Goal: Task Accomplishment & Management: Use online tool/utility

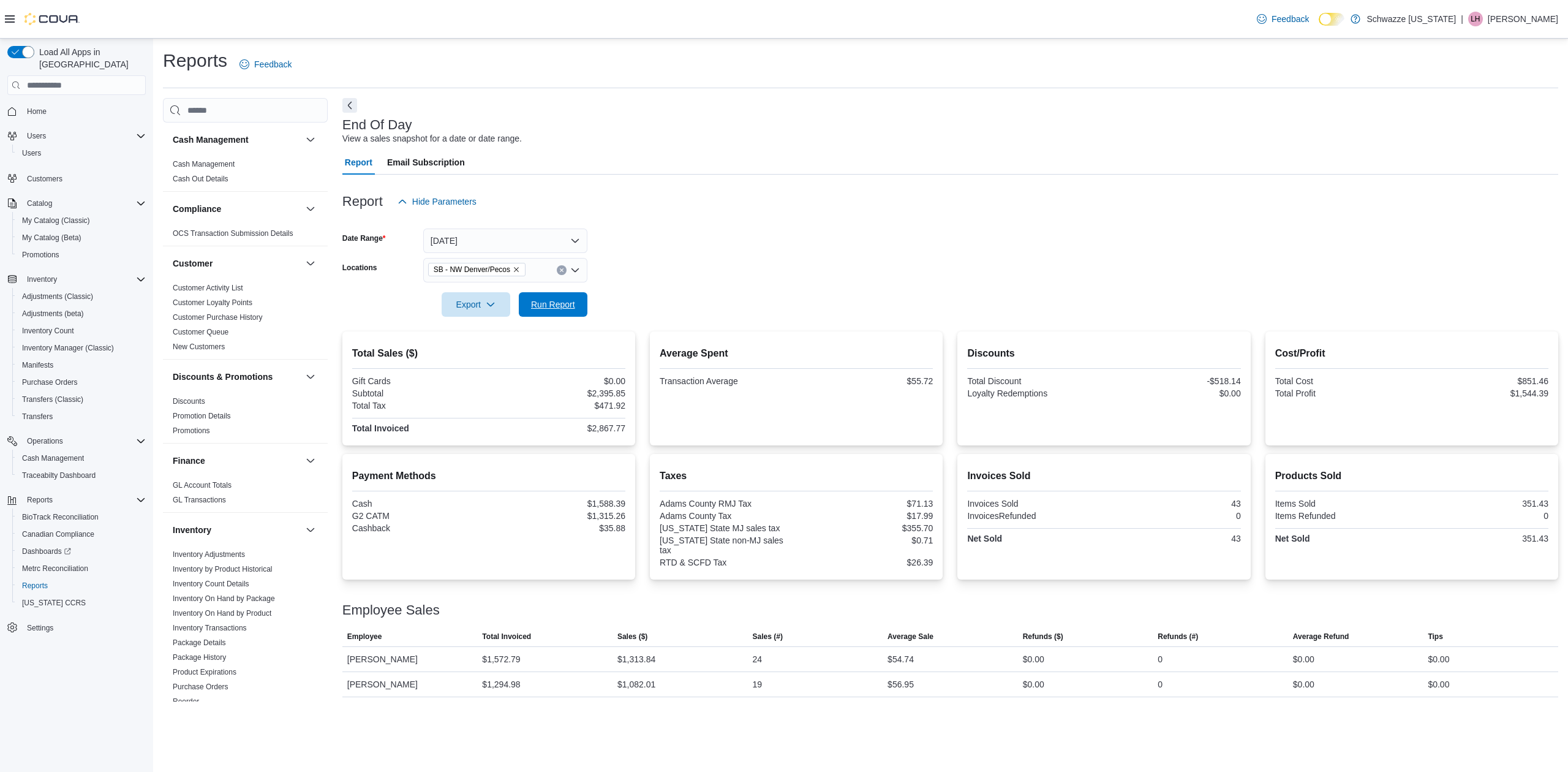
drag, startPoint x: 572, startPoint y: 302, endPoint x: 603, endPoint y: 302, distance: 31.0
click at [572, 302] on span "Run Report" at bounding box center [553, 304] width 44 height 12
click at [42, 453] on span "Cash Management" at bounding box center [53, 458] width 62 height 10
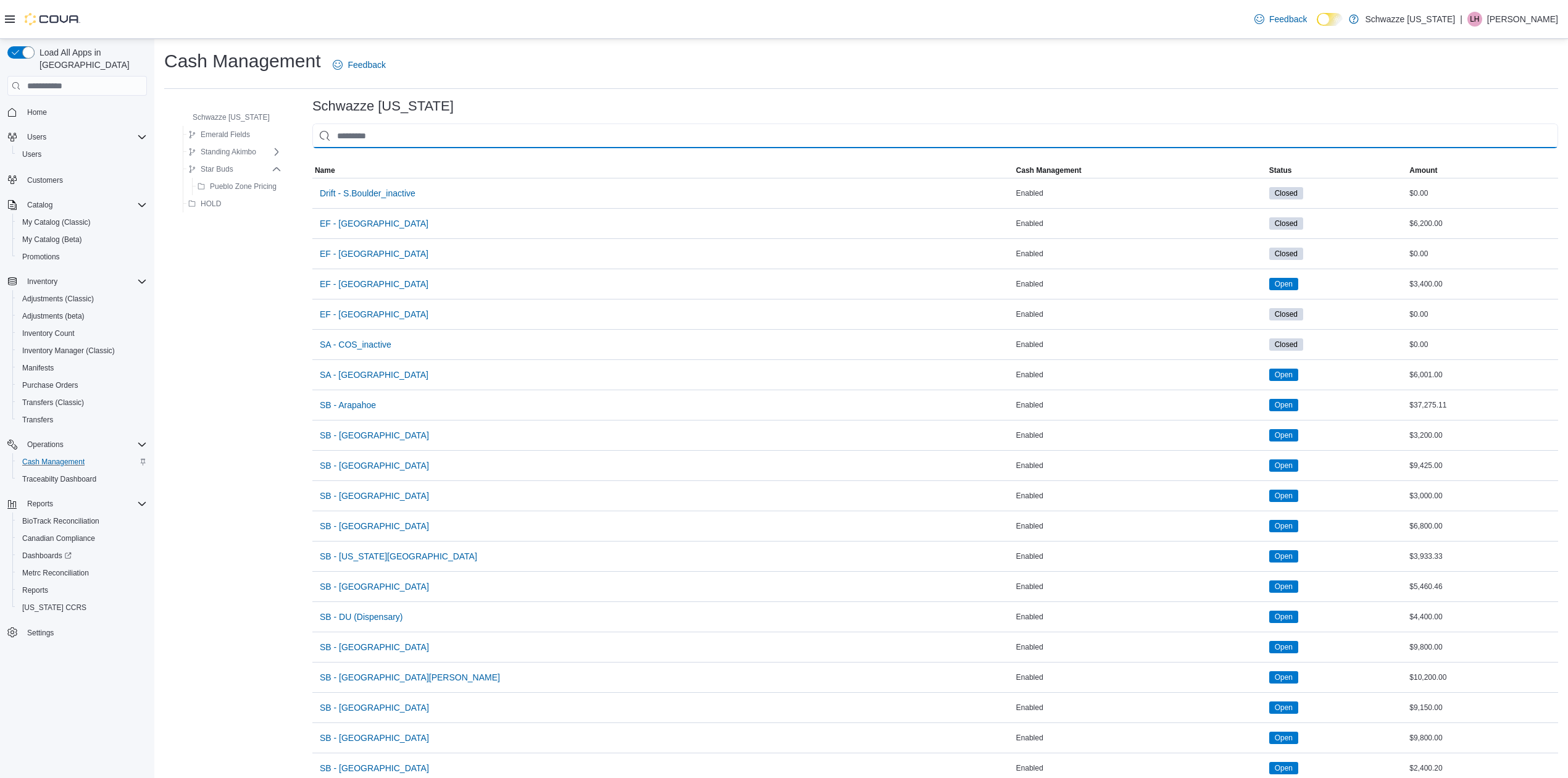
click at [416, 147] on input "This is a search bar. As you type, the results lower in the page will automatic…" at bounding box center [935, 136] width 1246 height 25
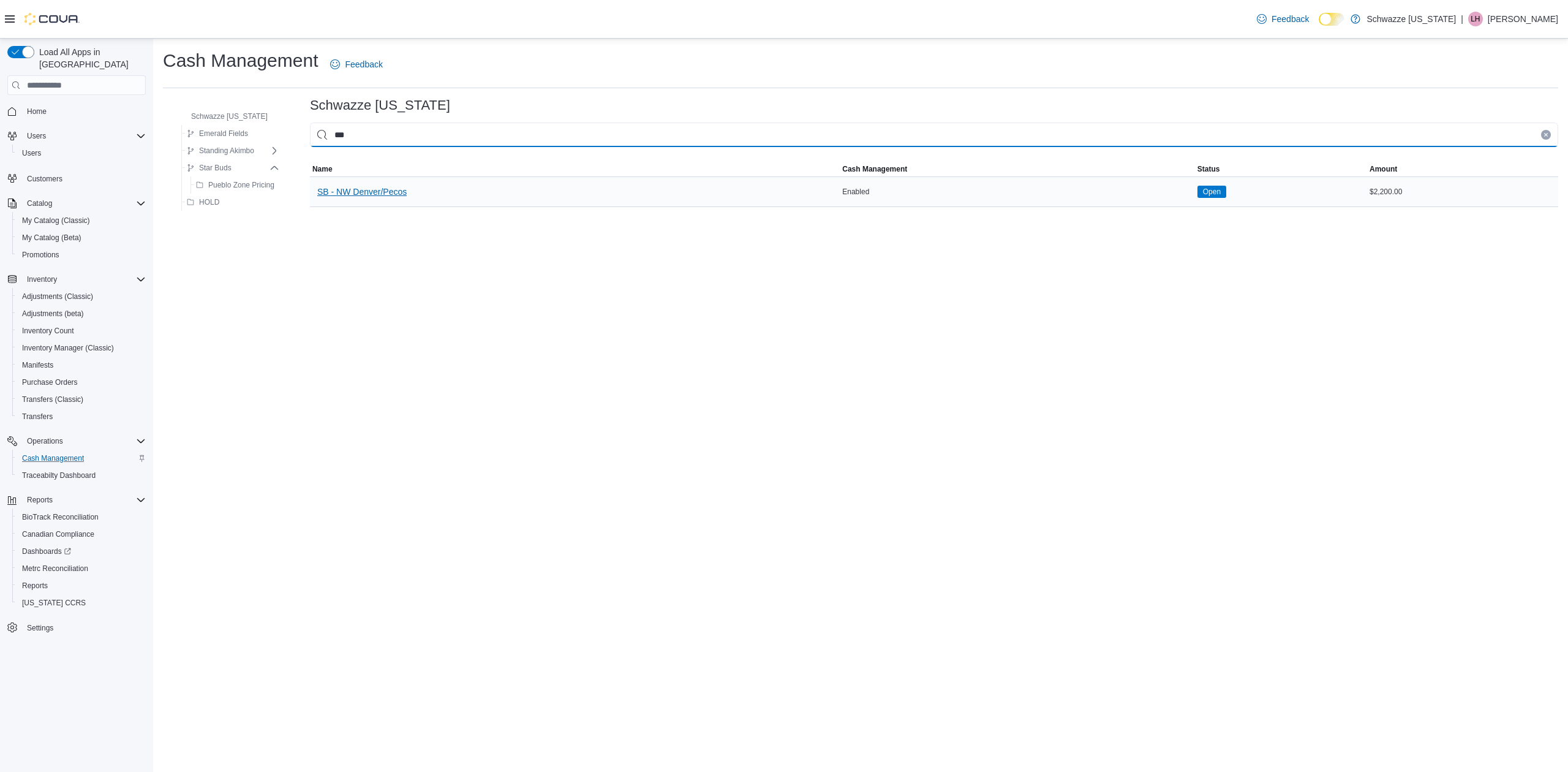
type input "***"
click at [348, 189] on span "SB - NW Denver/Pecos" at bounding box center [362, 192] width 89 height 12
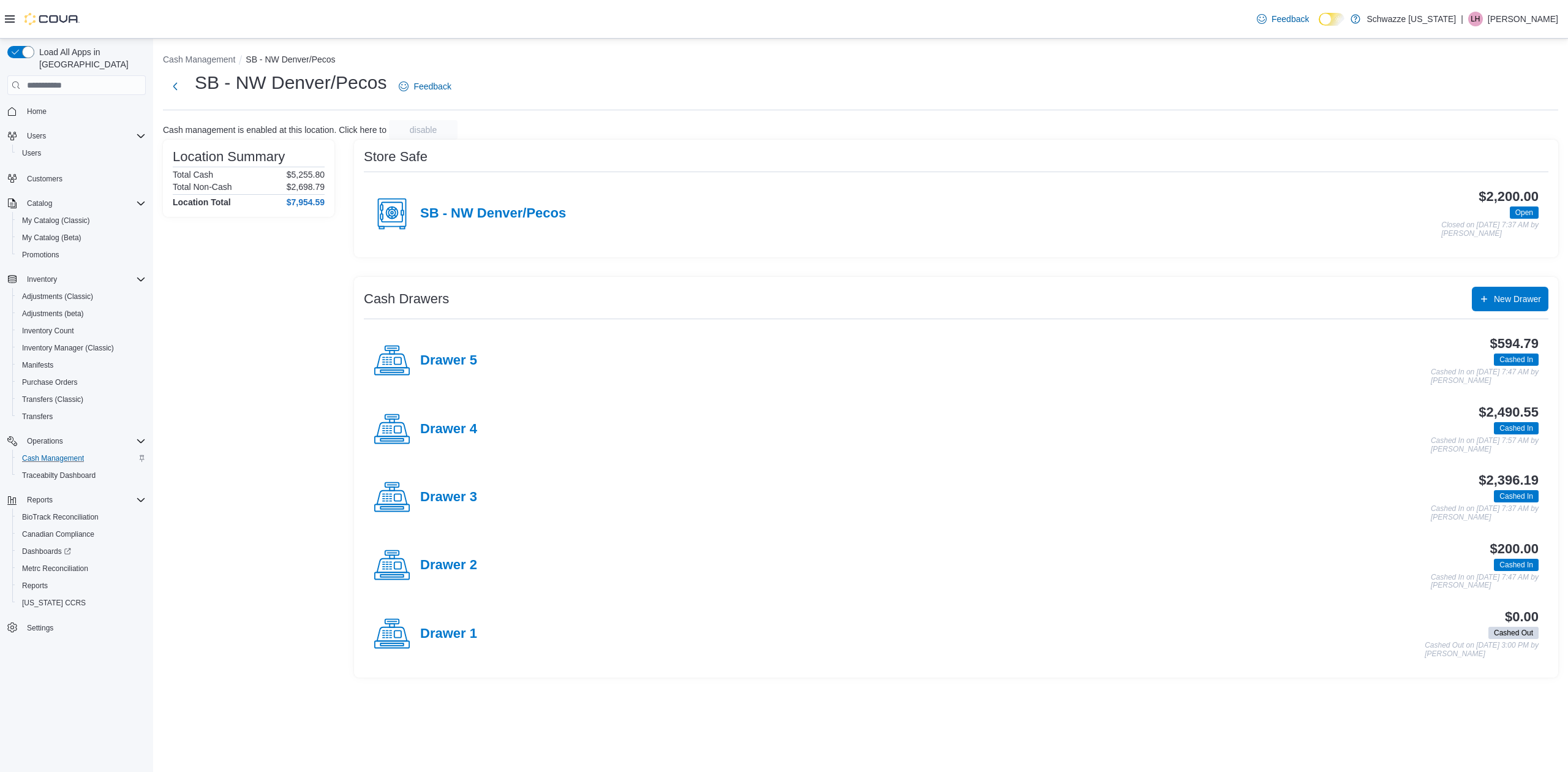
click at [440, 487] on div "Drawer 3" at bounding box center [426, 497] width 104 height 37
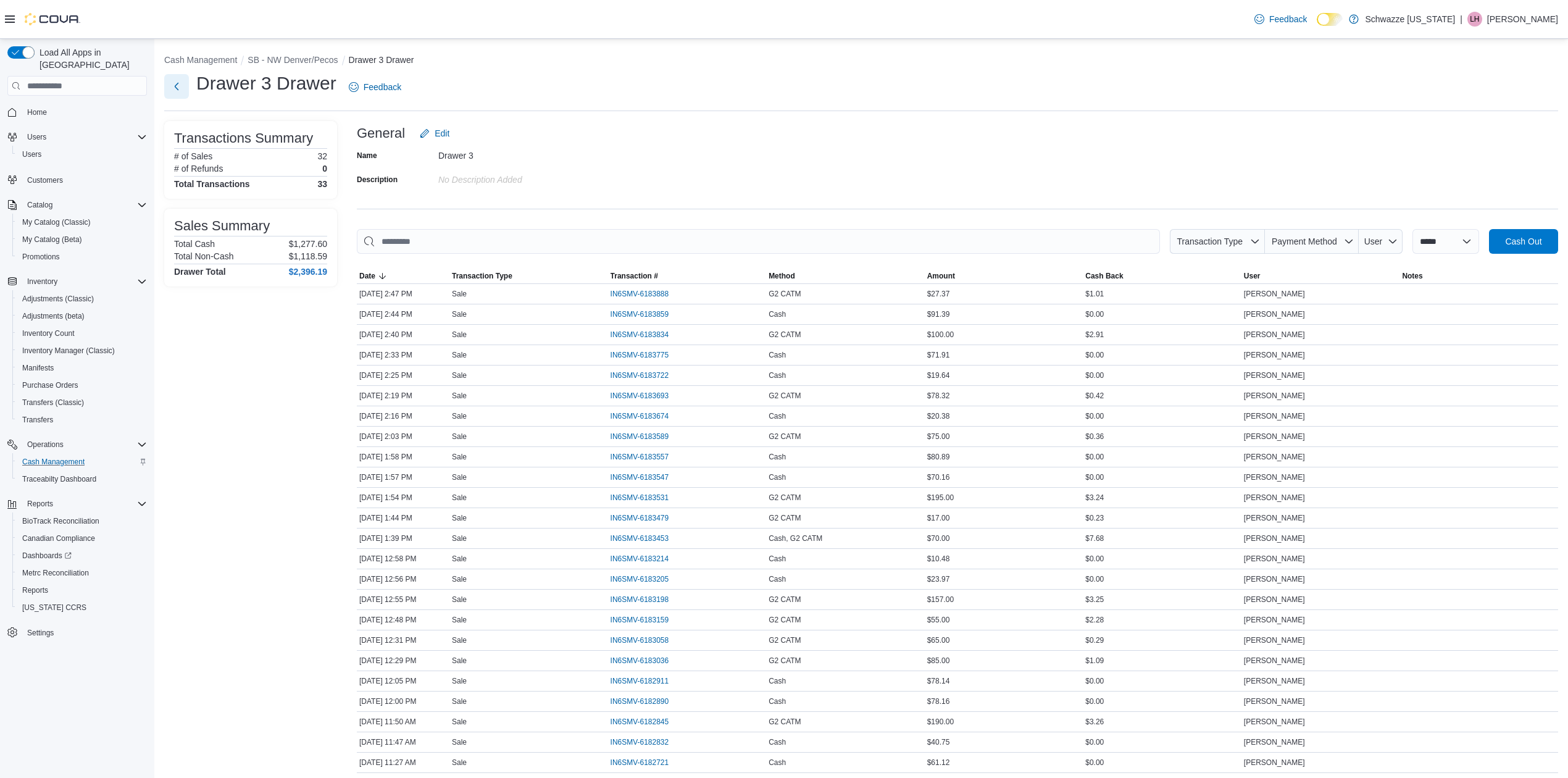
click at [180, 87] on button "Next" at bounding box center [177, 87] width 25 height 25
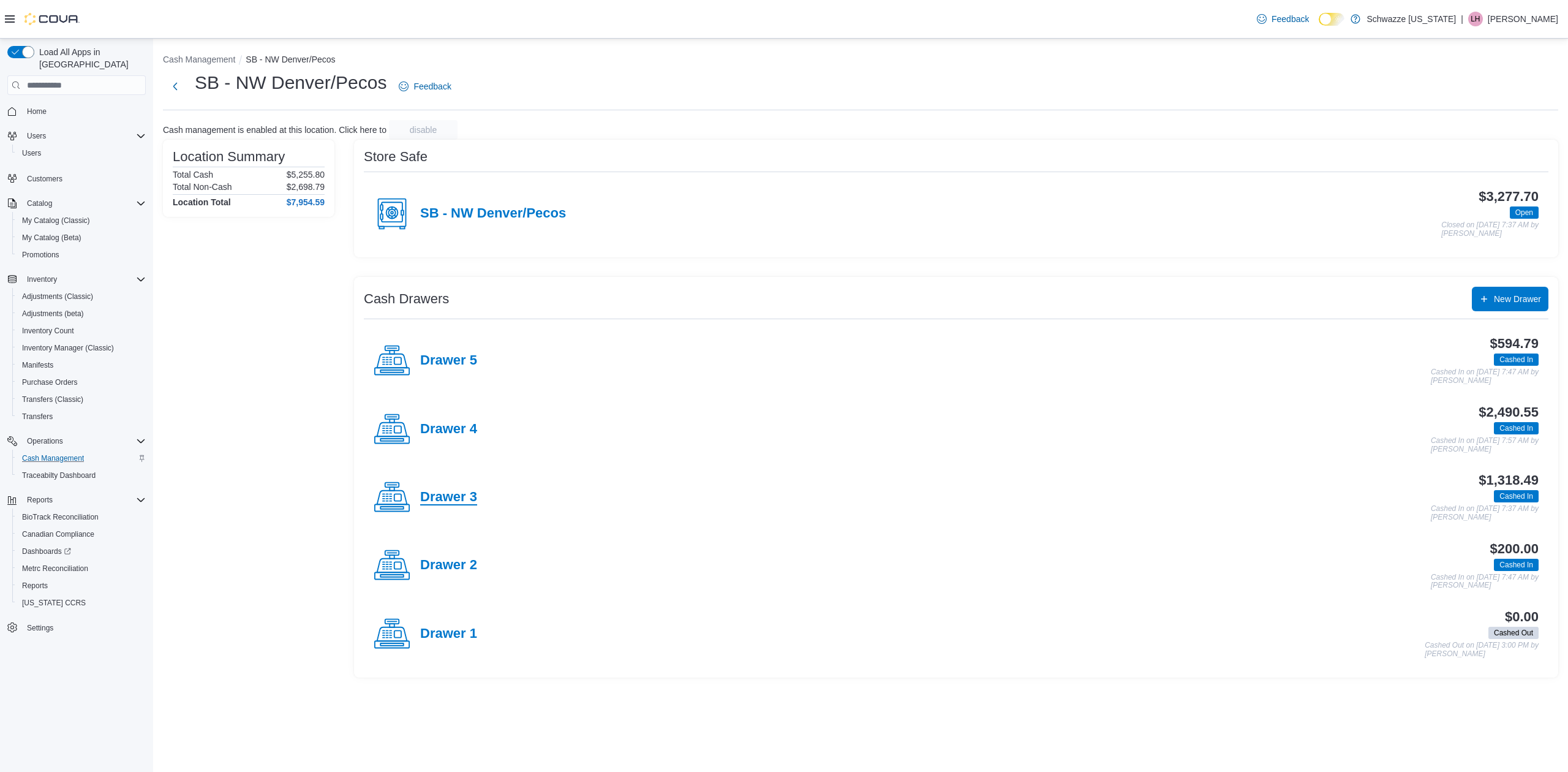
click at [458, 500] on h4 "Drawer 3" at bounding box center [448, 497] width 57 height 16
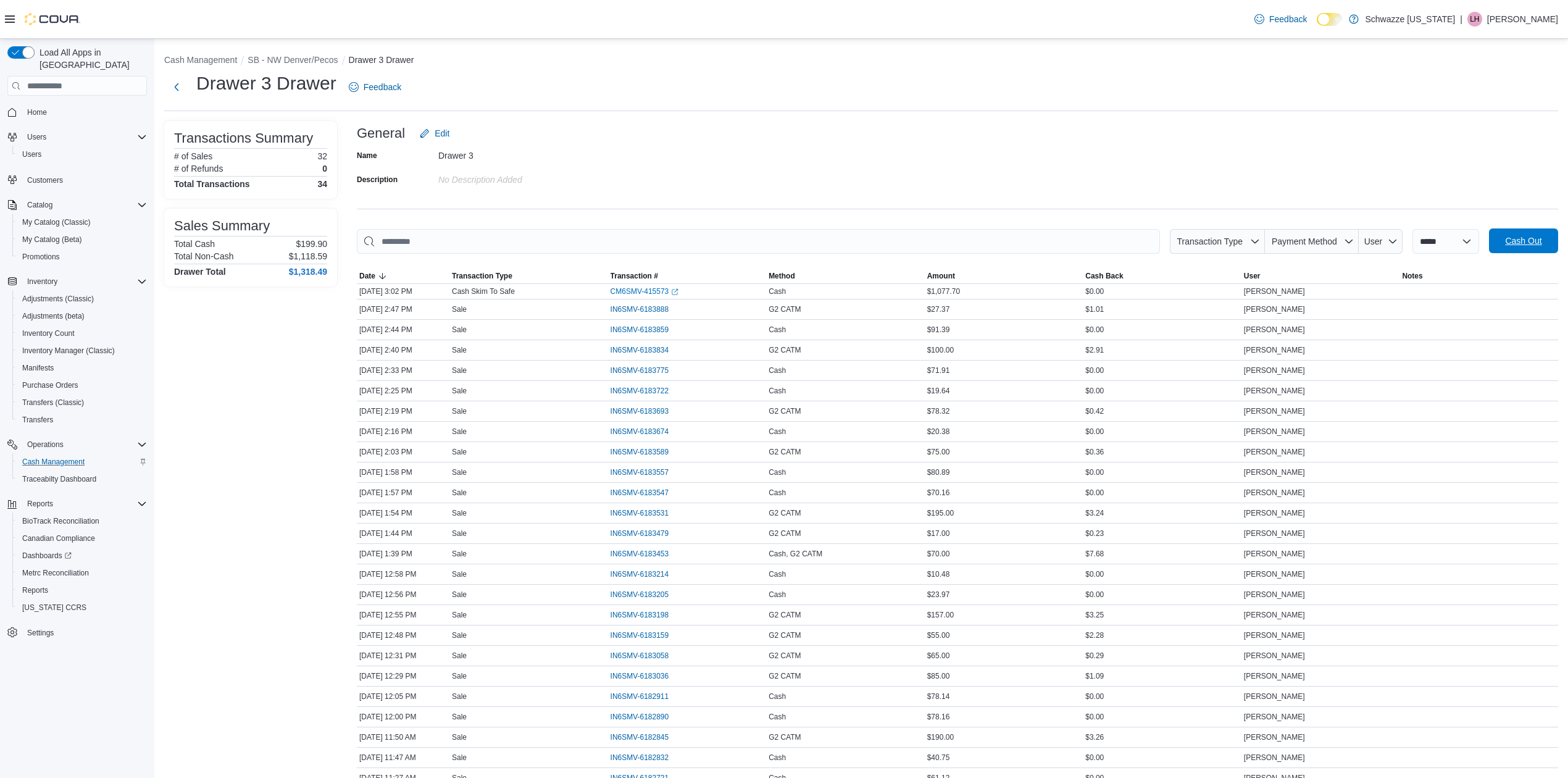
click at [1549, 235] on span "Cash Out" at bounding box center [1524, 240] width 54 height 25
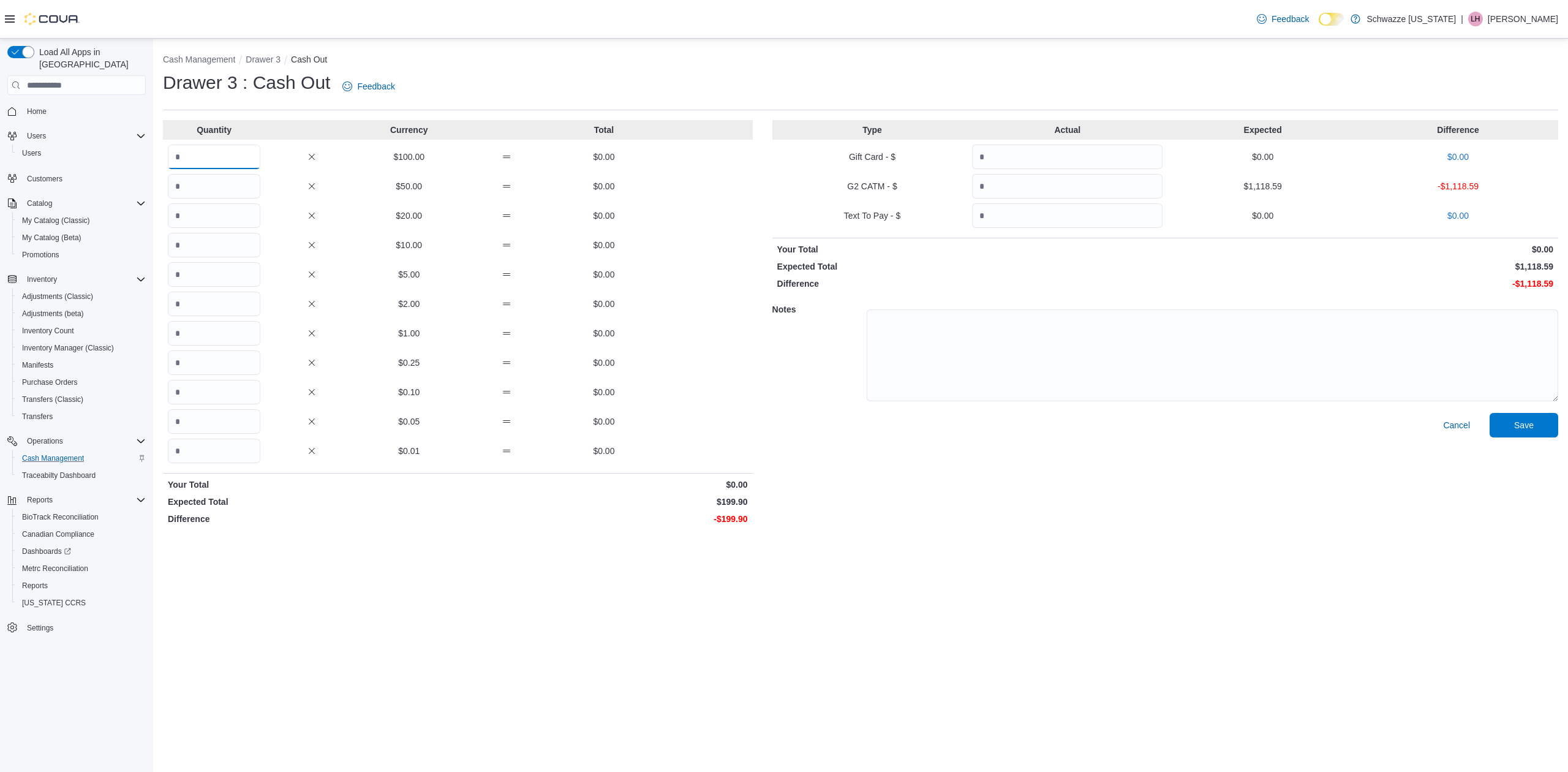
click at [189, 155] on input "Quantity" at bounding box center [214, 157] width 92 height 25
type input "*"
click at [1037, 190] on input "Quantity" at bounding box center [1067, 186] width 191 height 25
type input "*******"
click at [983, 366] on textarea at bounding box center [1213, 355] width 692 height 92
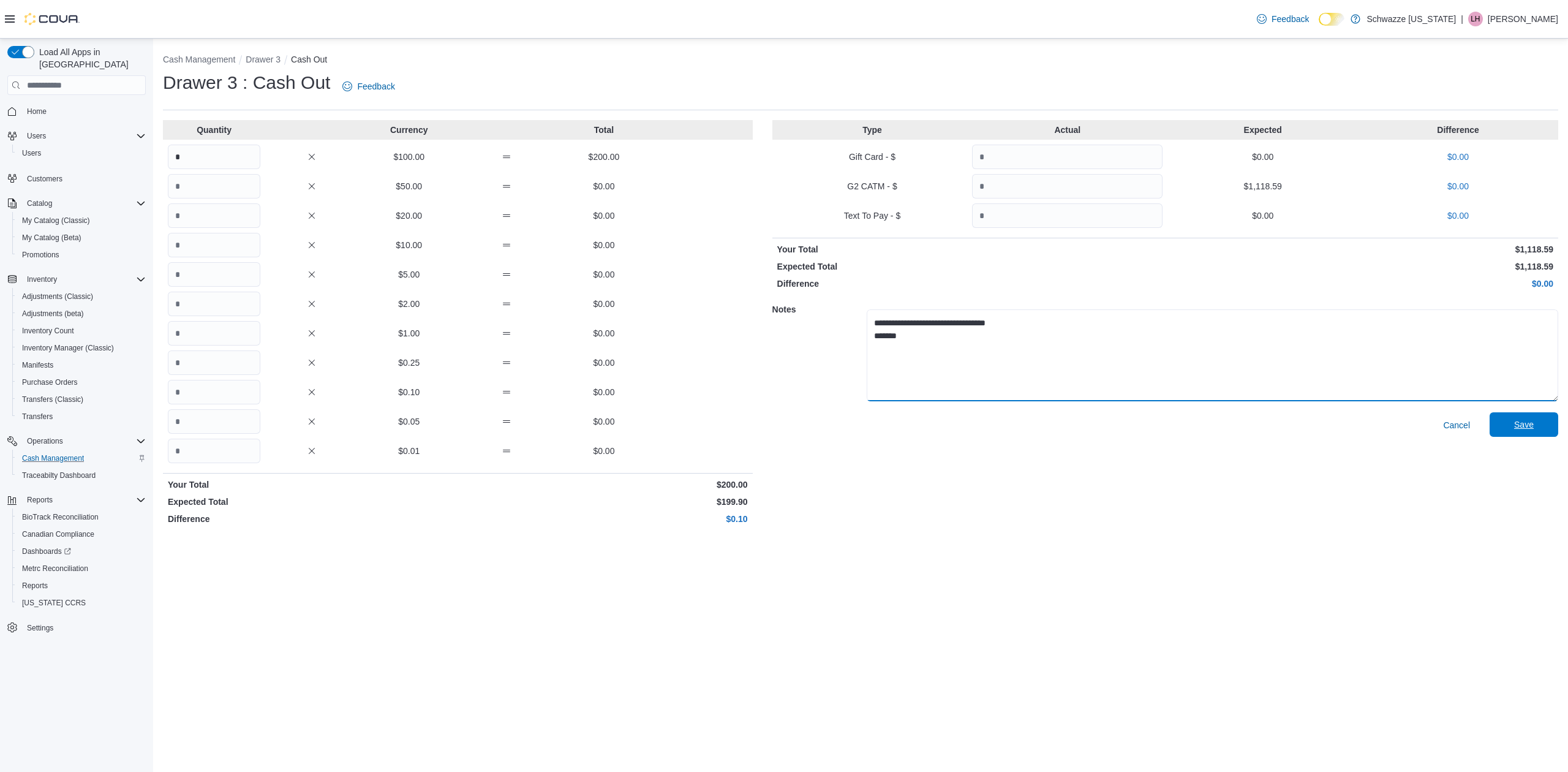
type textarea "**********"
click at [1530, 421] on span "Save" at bounding box center [1524, 424] width 20 height 12
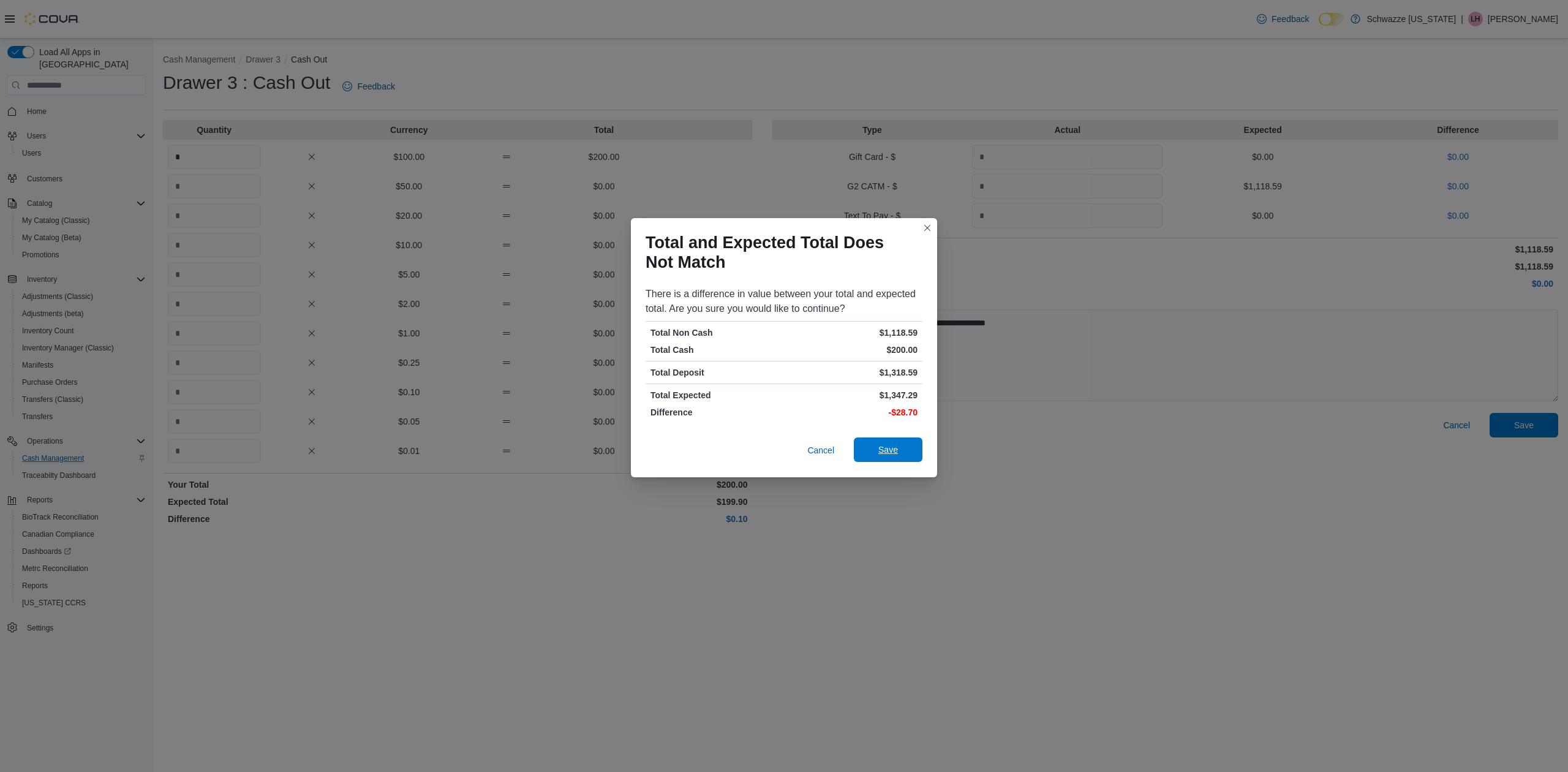
click at [878, 444] on span "Save" at bounding box center [888, 449] width 20 height 12
